Goal: Task Accomplishment & Management: Complete application form

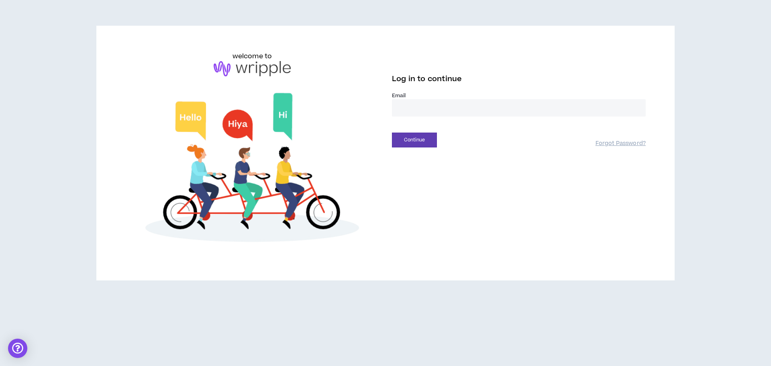
type input "**********"
click at [412, 142] on button "Continue" at bounding box center [414, 140] width 45 height 15
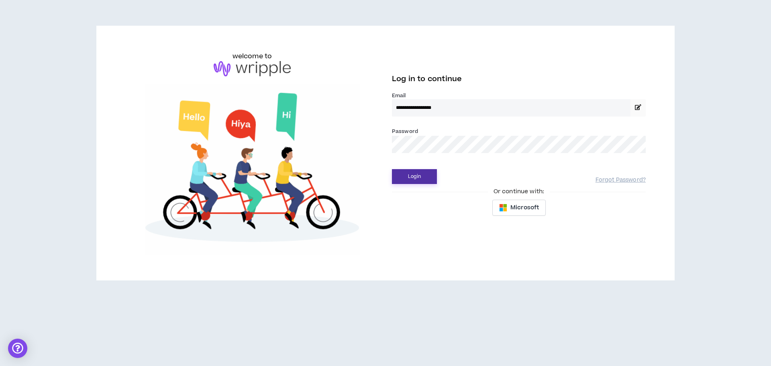
click at [417, 178] on button "Login" at bounding box center [414, 176] width 45 height 15
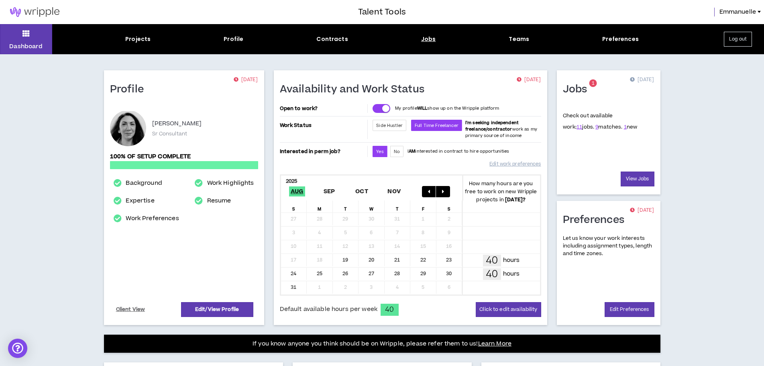
click at [424, 37] on div "Jobs" at bounding box center [428, 39] width 15 height 8
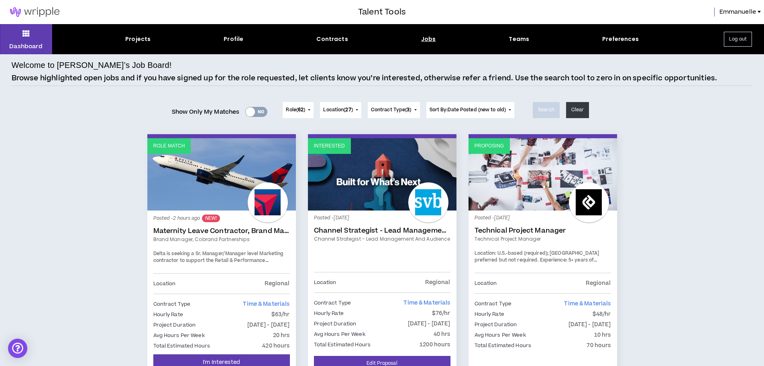
click at [222, 232] on link "Maternity Leave Contractor, Brand Marketing Manager (Cobrand Partnerships)" at bounding box center [221, 231] width 137 height 8
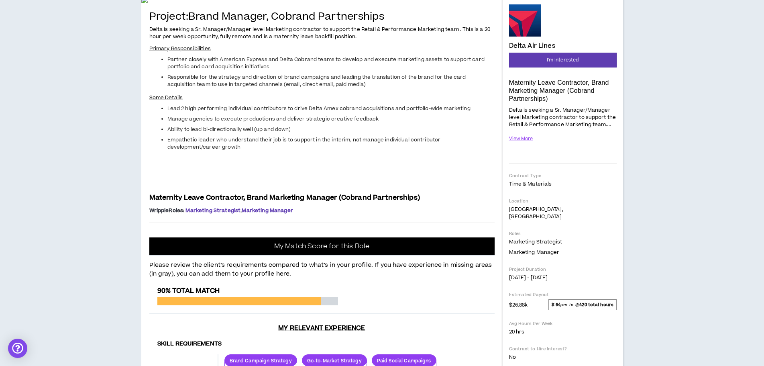
scroll to position [40, 0]
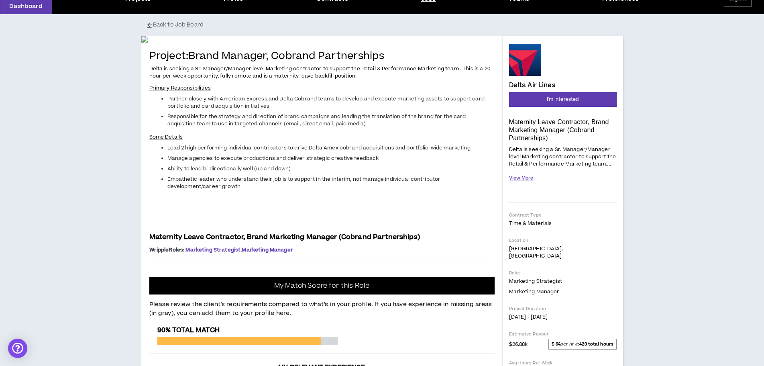
click at [522, 178] on button "View More" at bounding box center [521, 178] width 24 height 14
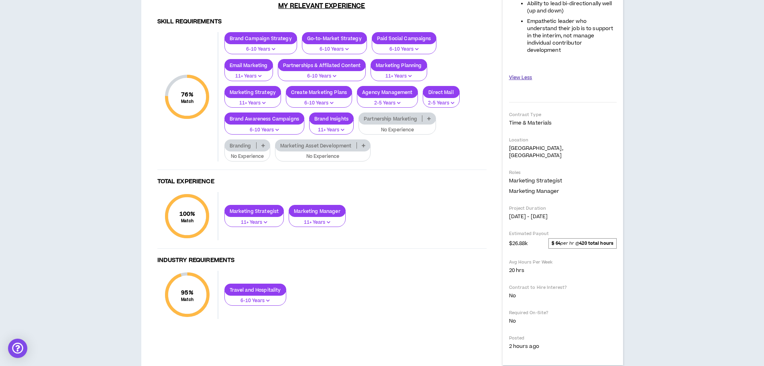
scroll to position [482, 0]
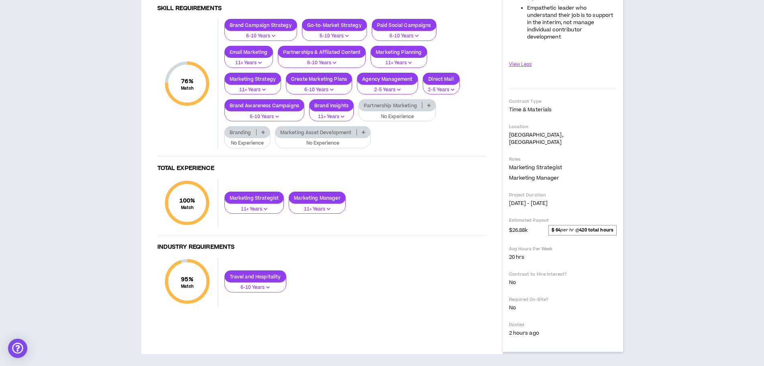
click at [396, 120] on p "No Experience" at bounding box center [397, 116] width 67 height 7
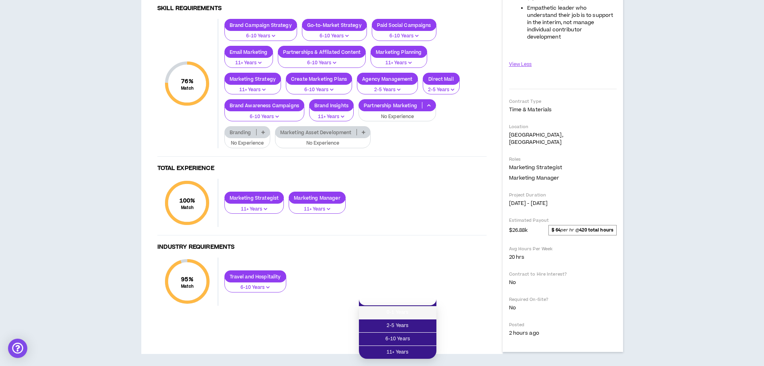
click at [398, 334] on span "6-10 Years" at bounding box center [398, 338] width 68 height 9
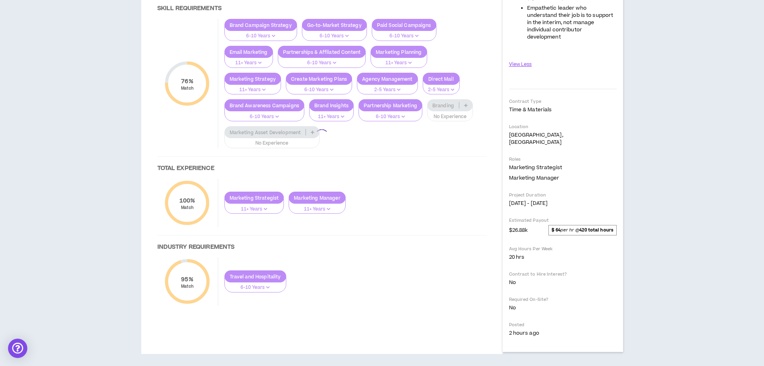
click at [436, 243] on div at bounding box center [321, 136] width 345 height 370
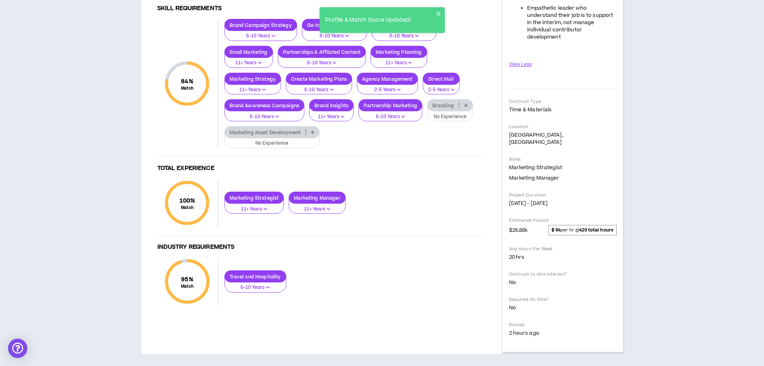
click at [442, 120] on p "No Experience" at bounding box center [449, 116] width 35 height 7
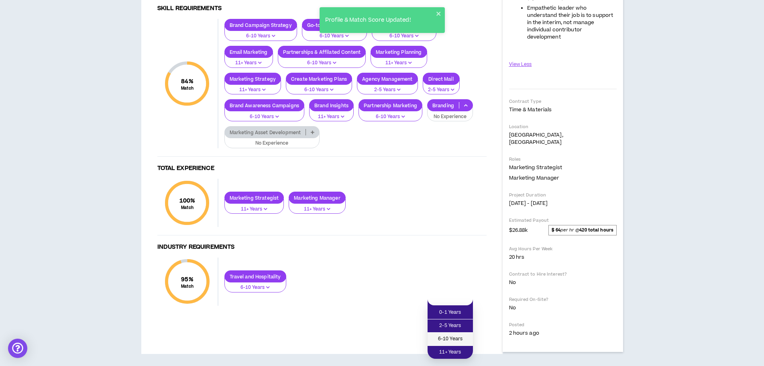
click at [443, 334] on span "6-10 Years" at bounding box center [450, 338] width 36 height 9
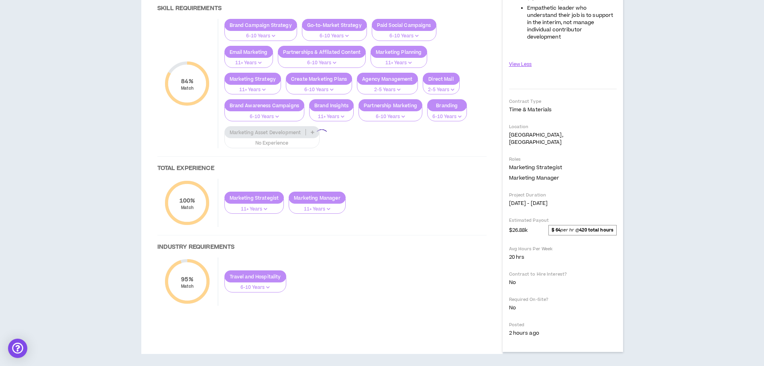
click at [272, 267] on div at bounding box center [321, 136] width 345 height 370
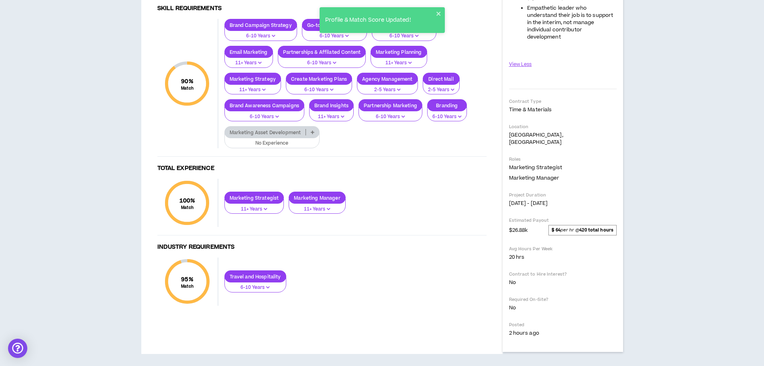
click at [272, 148] on button "No Experience" at bounding box center [272, 140] width 96 height 15
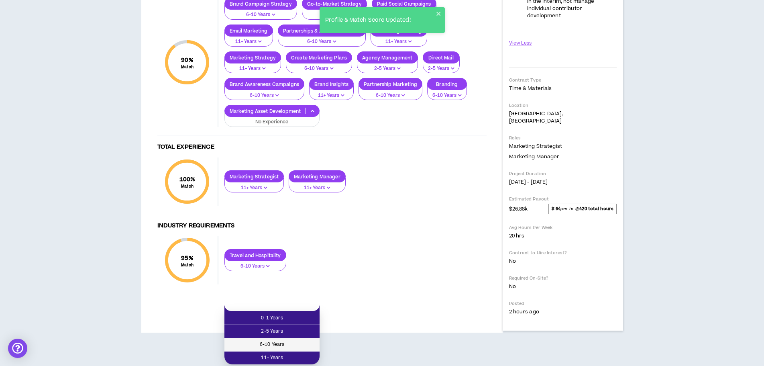
click at [276, 340] on span "6-10 Years" at bounding box center [272, 344] width 86 height 9
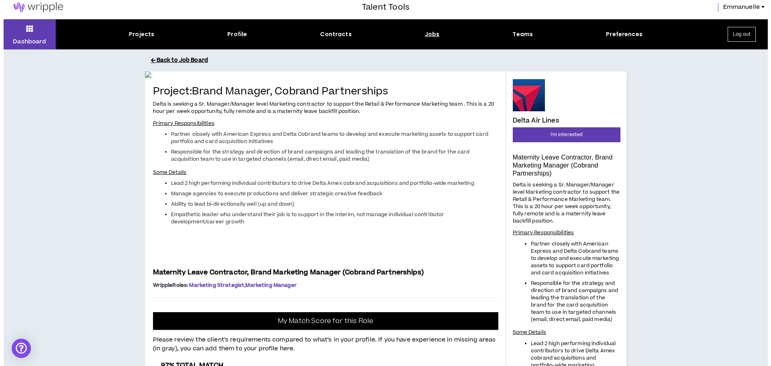
scroll to position [0, 0]
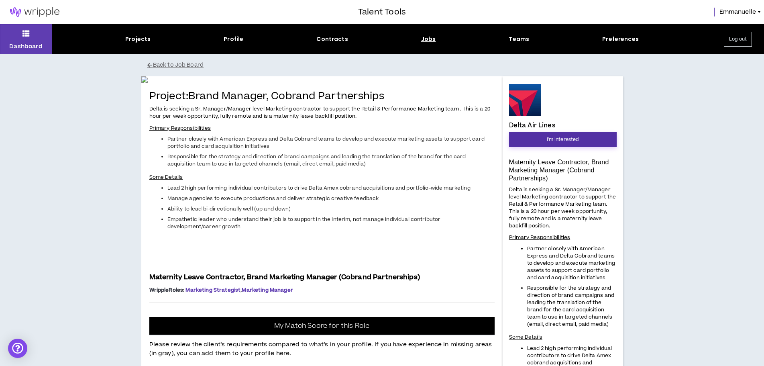
click at [571, 138] on span "I'm Interested" at bounding box center [563, 140] width 32 height 8
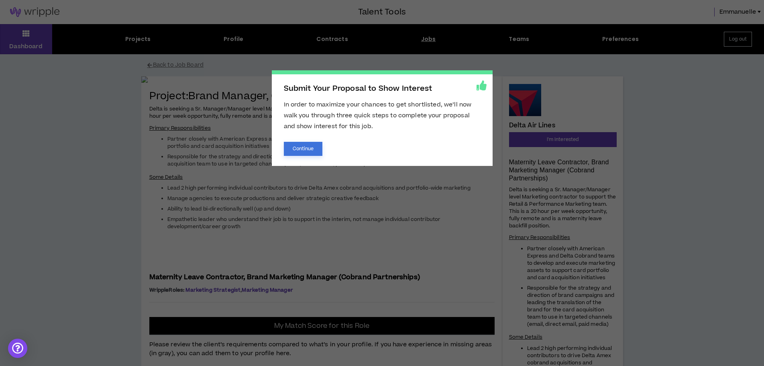
click at [309, 148] on button "Continue" at bounding box center [303, 149] width 39 height 14
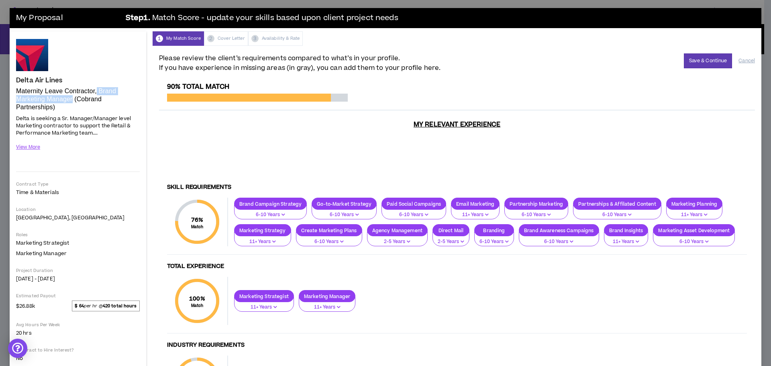
drag, startPoint x: 97, startPoint y: 89, endPoint x: 73, endPoint y: 99, distance: 26.1
click at [73, 99] on p "Maternity Leave Contractor, Brand Marketing Manager (Cobrand Partnerships)" at bounding box center [78, 99] width 124 height 24
copy p "Brand Marketing Manager"
click at [30, 147] on button "View More" at bounding box center [28, 147] width 24 height 14
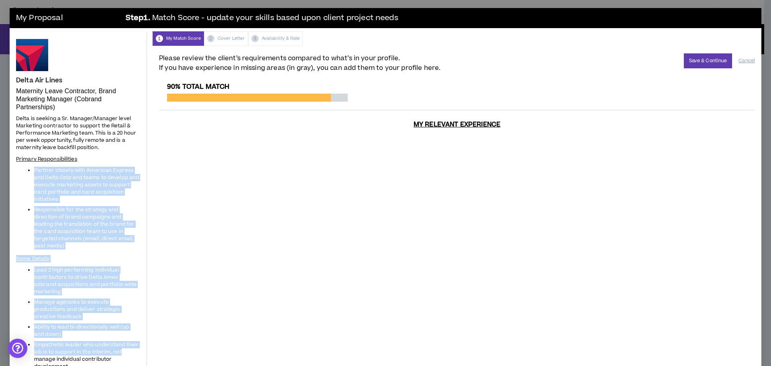
scroll to position [120, 0]
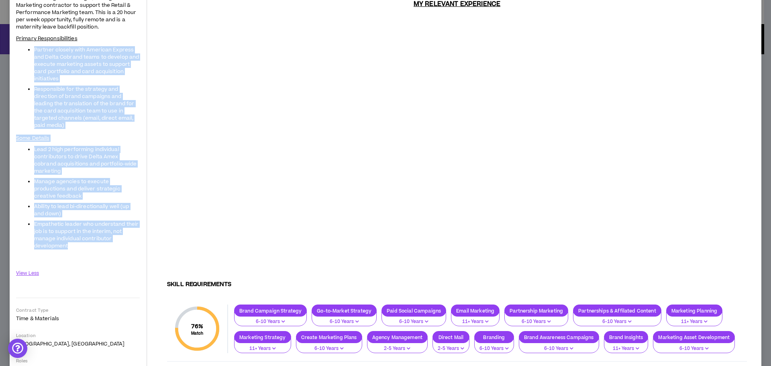
drag, startPoint x: 34, startPoint y: 172, endPoint x: 116, endPoint y: 239, distance: 105.3
click at [116, 239] on span "Delta is seeking a Sr. Manager/Manager level Marketing contractor to support th…" at bounding box center [78, 128] width 124 height 269
copy span "Partner closely with American Express and Delta Cobrand teams to develop and ex…"
click at [104, 144] on span "Delta is seeking a Sr. Manager/Manager level Marketing contractor to support th…" at bounding box center [78, 128] width 124 height 269
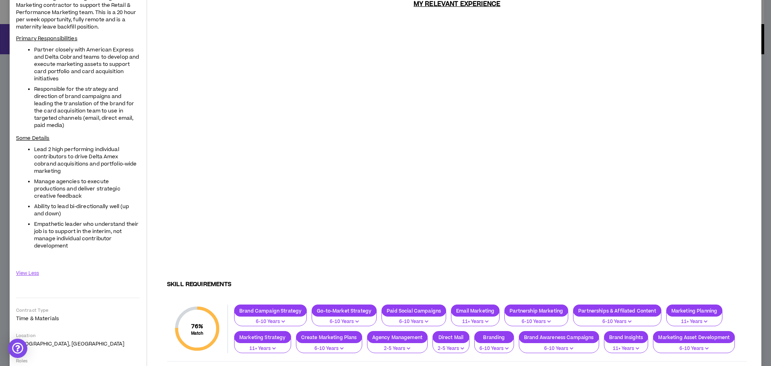
scroll to position [0, 0]
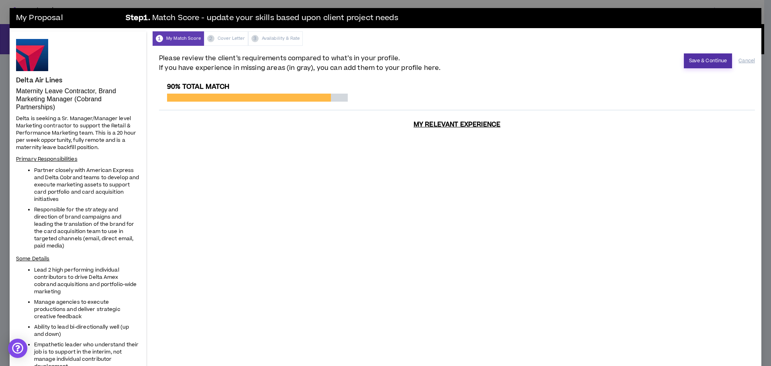
click at [696, 57] on button "Save & Continue" at bounding box center [708, 60] width 49 height 15
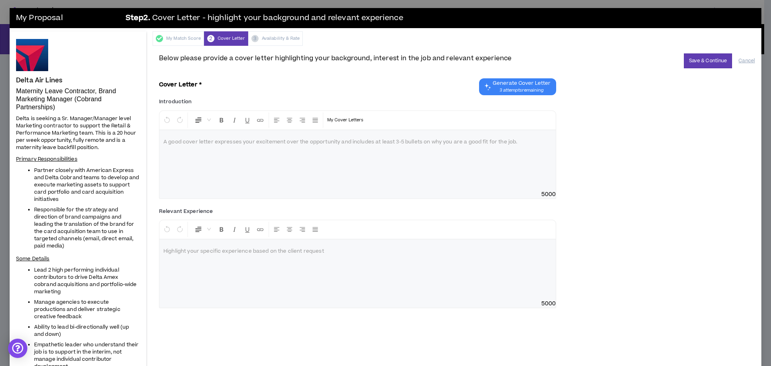
click at [229, 143] on p at bounding box center [357, 142] width 388 height 8
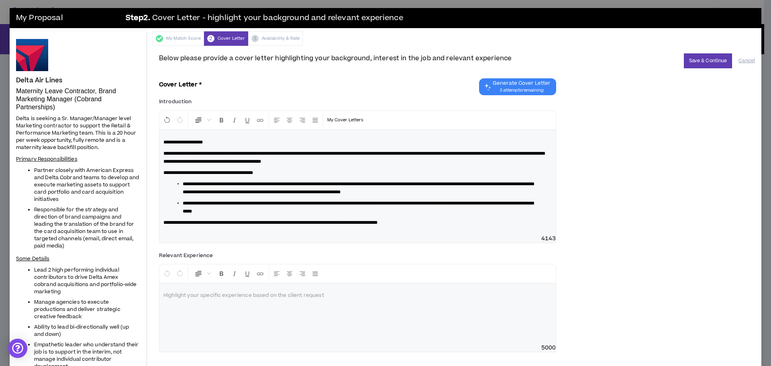
click at [214, 183] on span "**********" at bounding box center [358, 187] width 351 height 13
click at [381, 184] on span "**********" at bounding box center [358, 187] width 351 height 13
click at [428, 192] on span "**********" at bounding box center [358, 187] width 351 height 13
drag, startPoint x: 426, startPoint y: 192, endPoint x: 447, endPoint y: 209, distance: 27.1
click at [427, 192] on span "**********" at bounding box center [358, 187] width 351 height 13
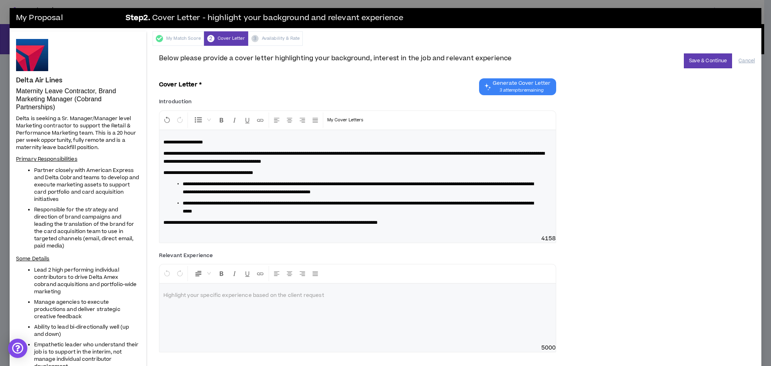
click at [224, 192] on span "**********" at bounding box center [358, 187] width 351 height 13
click at [207, 202] on span "**********" at bounding box center [358, 207] width 351 height 13
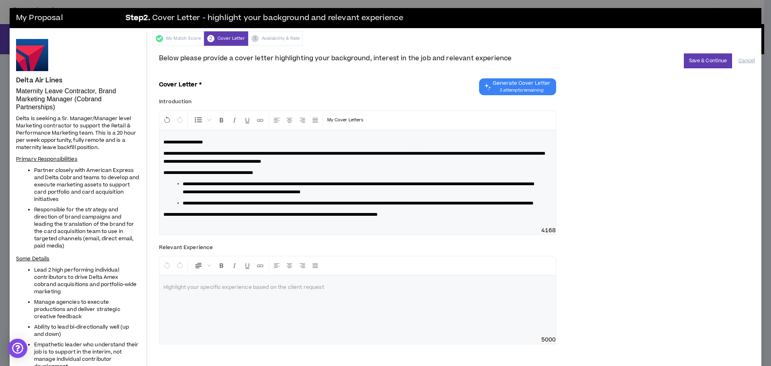
click at [379, 203] on span "**********" at bounding box center [358, 203] width 351 height 5
click at [213, 206] on span "**********" at bounding box center [353, 203] width 341 height 5
click at [701, 57] on button "Save & Continue" at bounding box center [708, 60] width 49 height 15
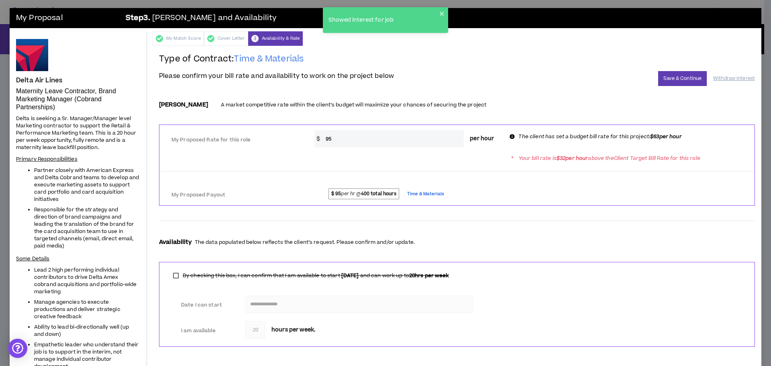
drag, startPoint x: 337, startPoint y: 130, endPoint x: 281, endPoint y: 122, distance: 56.9
click at [281, 122] on form "**********" at bounding box center [457, 224] width 596 height 257
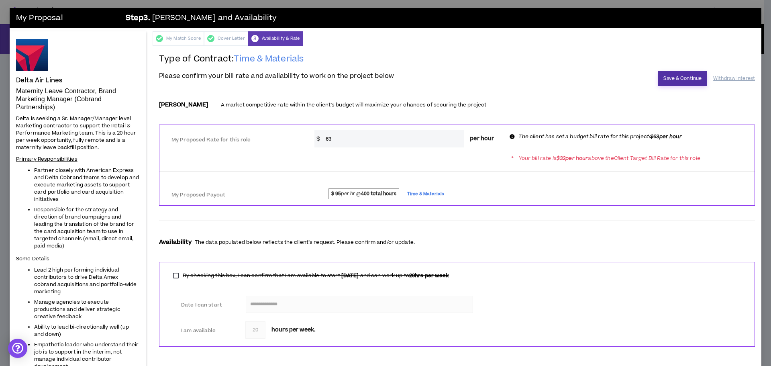
click at [410, 137] on input "63" at bounding box center [393, 138] width 143 height 17
type input "63"
click at [685, 77] on button "Save & Continue" at bounding box center [682, 78] width 49 height 15
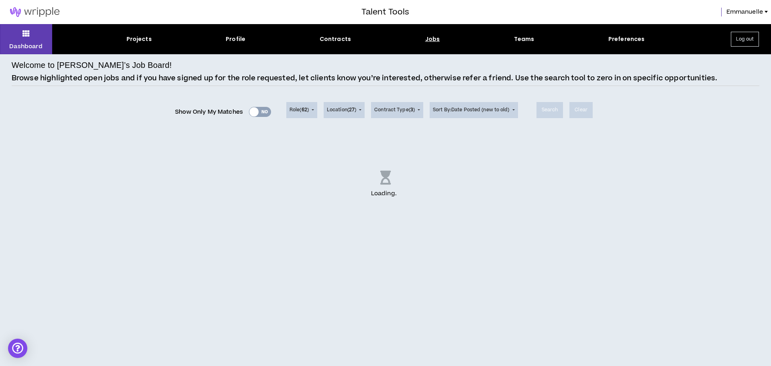
click at [432, 37] on div "Jobs" at bounding box center [432, 39] width 15 height 8
click at [430, 40] on div "Jobs" at bounding box center [432, 39] width 15 height 8
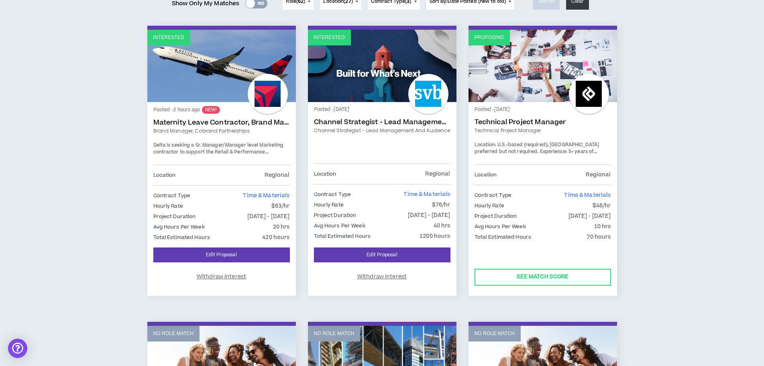
scroll to position [120, 0]
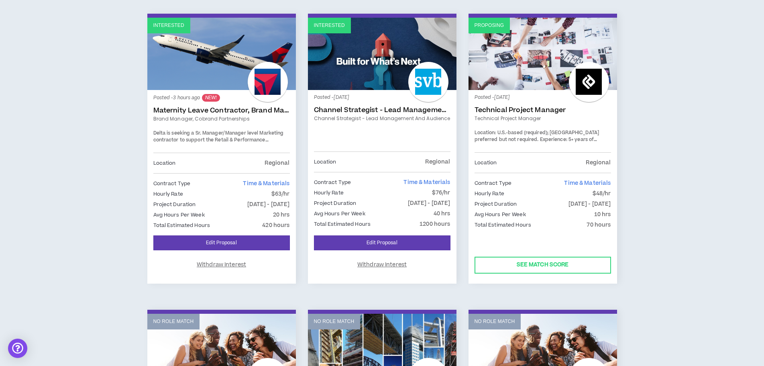
click at [515, 107] on link "Technical Project Manager" at bounding box center [543, 110] width 137 height 8
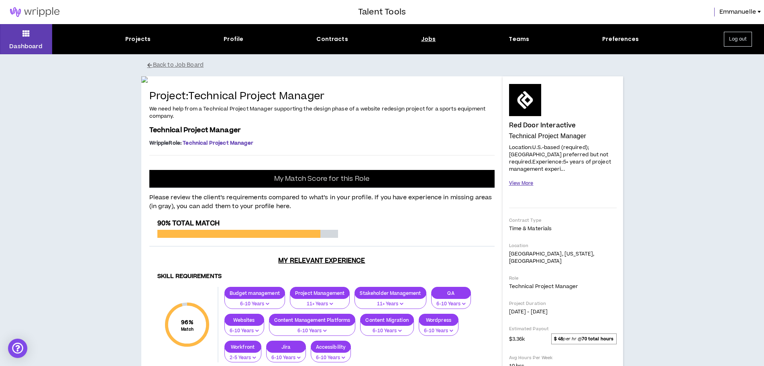
click at [526, 176] on button "View More" at bounding box center [521, 183] width 24 height 14
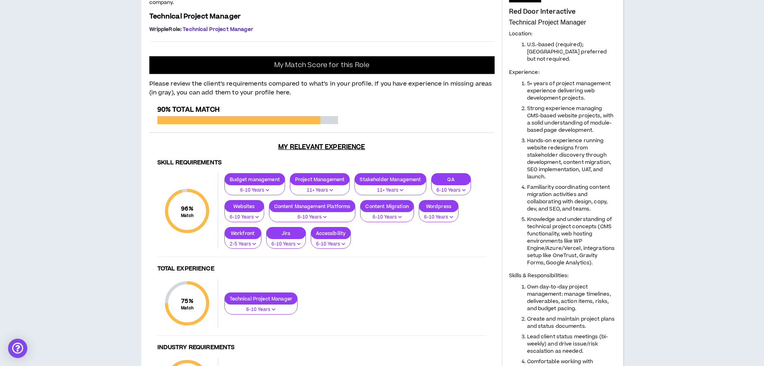
scroll to position [120, 0]
